Goal: Transaction & Acquisition: Subscribe to service/newsletter

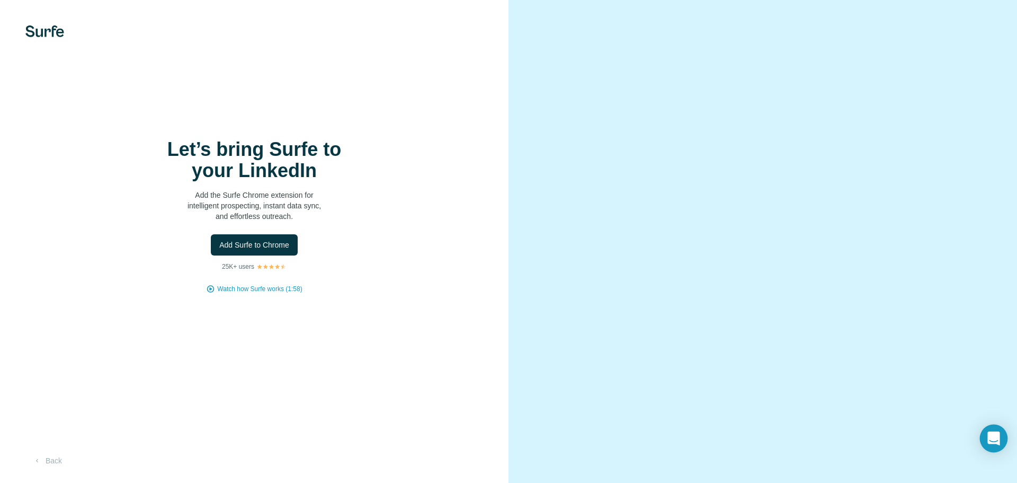
click at [995, 438] on icon "Open Intercom Messenger" at bounding box center [994, 438] width 12 height 14
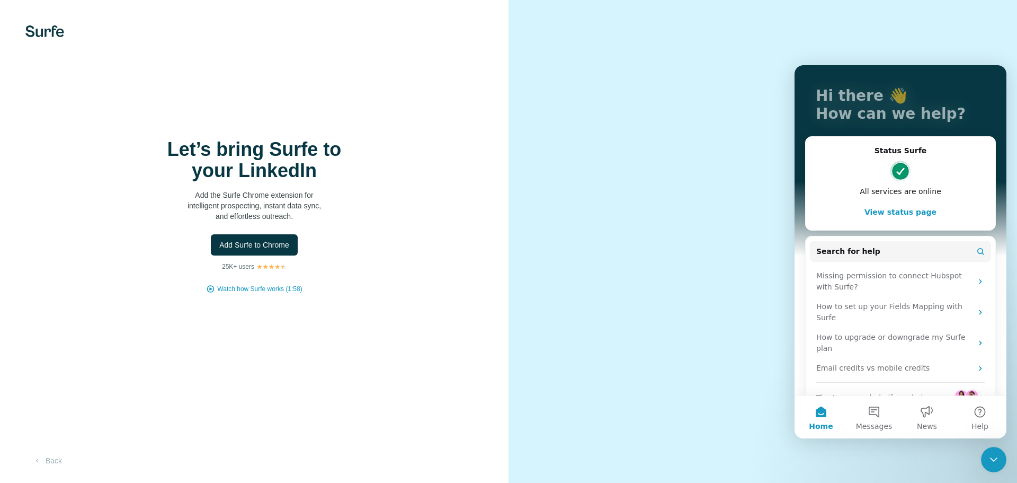
scroll to position [54, 0]
click at [872, 414] on button "Messages" at bounding box center [874, 417] width 53 height 42
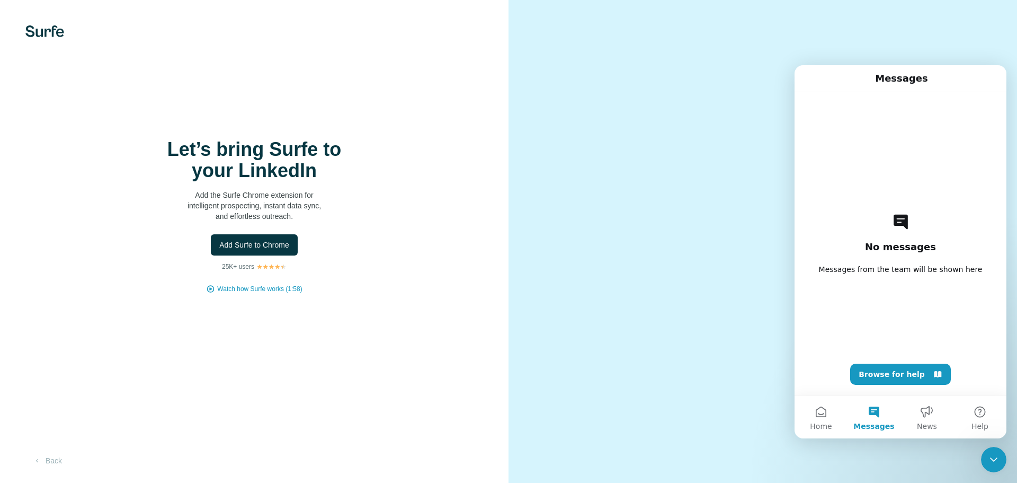
click at [728, 146] on video at bounding box center [762, 241] width 381 height 191
click at [762, 146] on video at bounding box center [762, 241] width 381 height 191
